Goal: Task Accomplishment & Management: Manage account settings

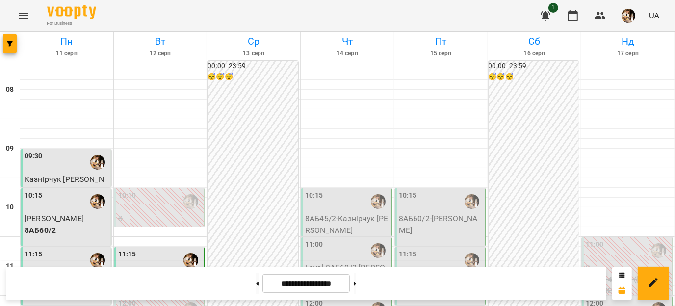
scroll to position [416, 0]
click at [356, 280] on button at bounding box center [355, 284] width 2 height 22
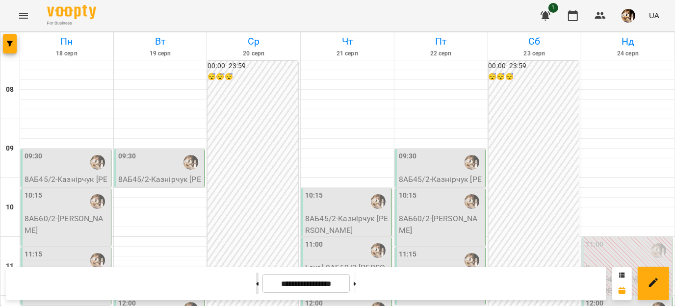
click at [256, 285] on button at bounding box center [257, 284] width 2 height 22
type input "**********"
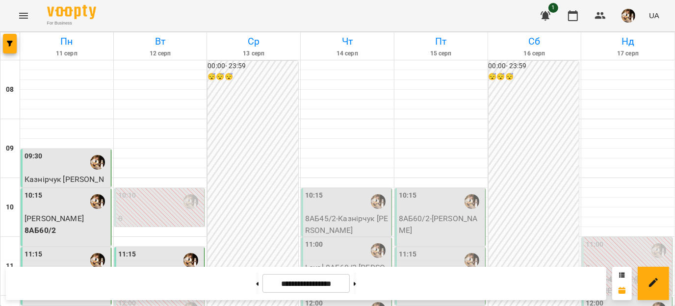
scroll to position [318, 0]
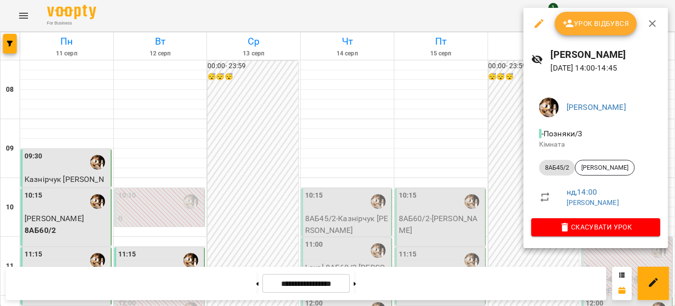
drag, startPoint x: 480, startPoint y: 20, endPoint x: 488, endPoint y: 23, distance: 8.7
click at [480, 20] on div at bounding box center [337, 153] width 675 height 306
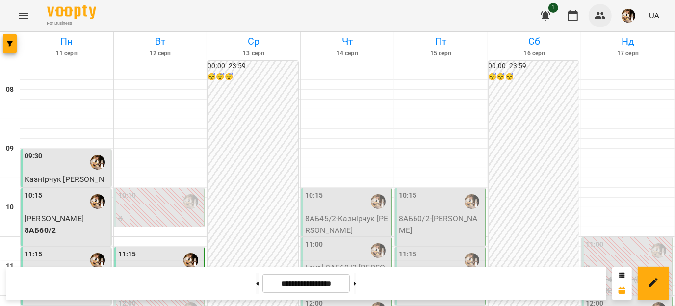
click at [596, 20] on icon "button" at bounding box center [600, 16] width 12 height 12
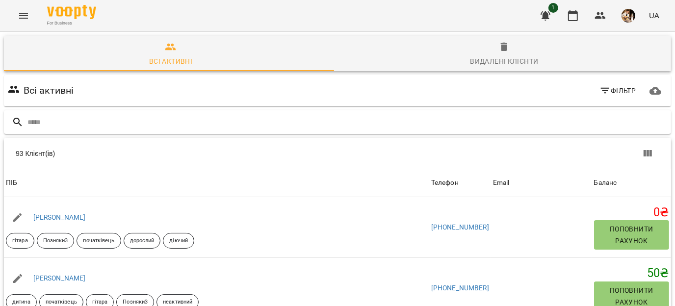
click at [119, 113] on div at bounding box center [337, 122] width 667 height 24
click at [572, 7] on button "button" at bounding box center [573, 16] width 24 height 24
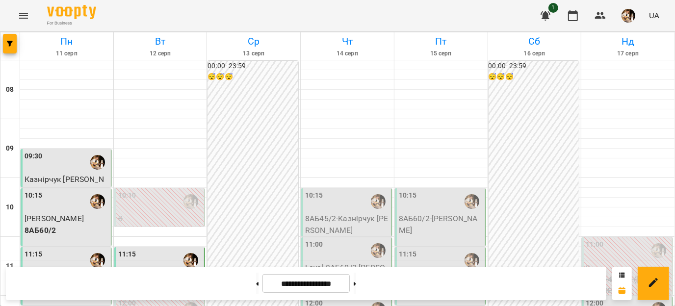
scroll to position [294, 0]
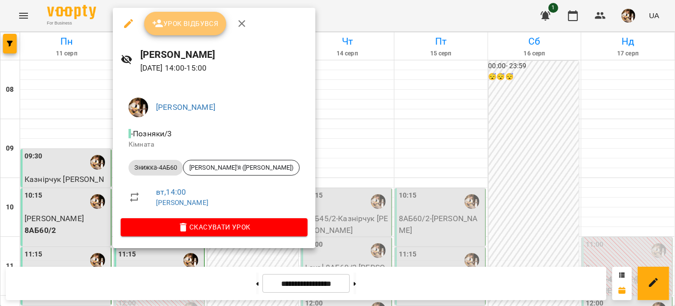
click at [187, 27] on span "Урок відбувся" at bounding box center [185, 24] width 67 height 12
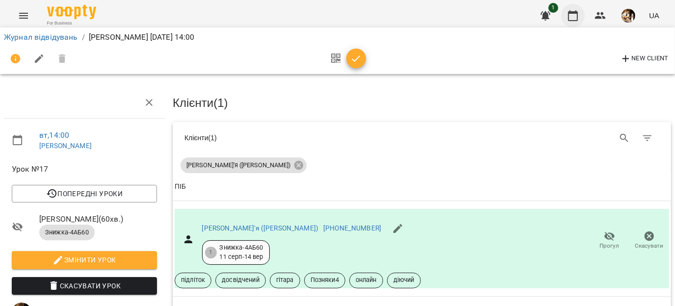
click at [576, 20] on icon "button" at bounding box center [573, 15] width 10 height 11
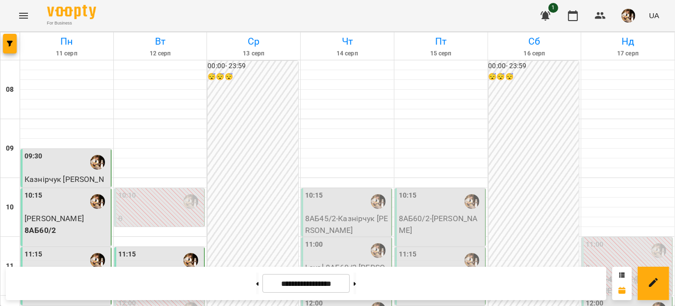
scroll to position [360, 0]
